Goal: Task Accomplishment & Management: Manage account settings

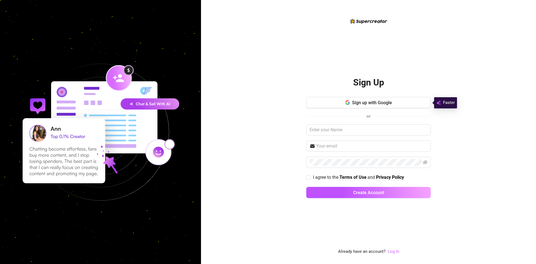
click at [396, 252] on link "Log In" at bounding box center [393, 251] width 11 height 5
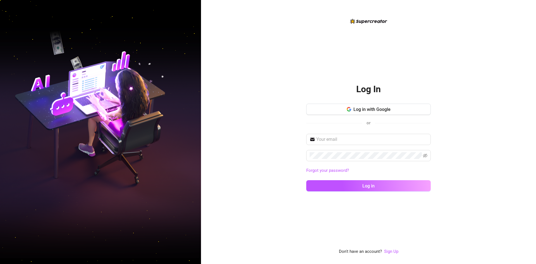
click at [288, 248] on div "Log In Log in with Google or Forgot your password? Log in Don't have an account…" at bounding box center [368, 132] width 335 height 264
click at [339, 142] on input "text" at bounding box center [372, 139] width 111 height 7
paste input "[EMAIL_ADDRESS][DOMAIN_NAME]"
type input "[EMAIL_ADDRESS][DOMAIN_NAME]"
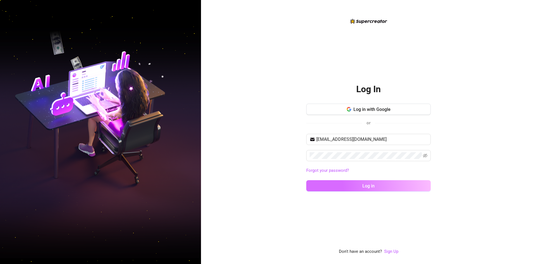
click at [371, 187] on span "Log in" at bounding box center [369, 185] width 12 height 5
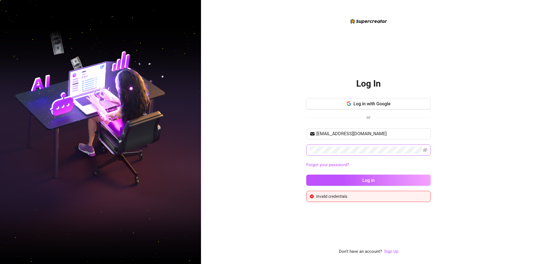
click at [422, 150] on span at bounding box center [369, 149] width 125 height 11
click at [424, 150] on icon "eye-invisible" at bounding box center [425, 150] width 4 height 4
click at [379, 134] on input "[EMAIL_ADDRESS][DOMAIN_NAME]" at bounding box center [372, 133] width 111 height 7
click at [386, 178] on button "Log in" at bounding box center [369, 180] width 125 height 11
click at [498, 178] on div "Log In Log in with Google or [EMAIL_ADDRESS][DOMAIN_NAME] Forgot your password?…" at bounding box center [368, 132] width 335 height 264
